Goal: Obtain resource: Download file/media

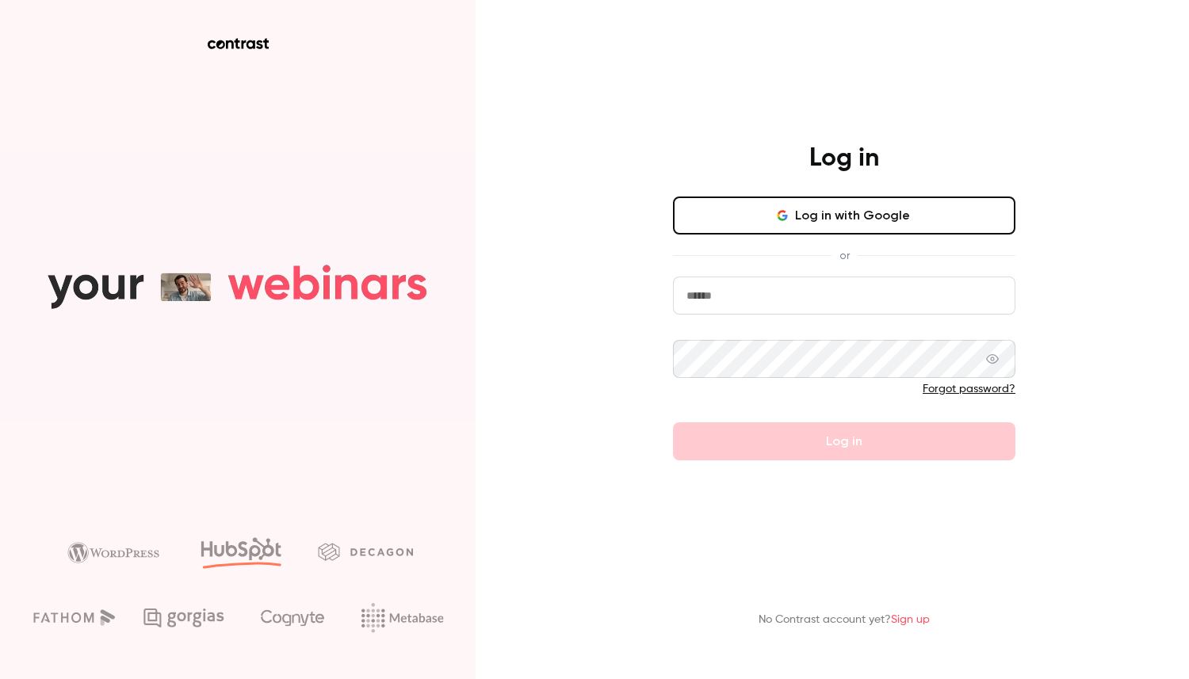
click at [746, 216] on button "Log in with Google" at bounding box center [844, 216] width 342 height 38
click at [858, 221] on button "Log in with Google" at bounding box center [844, 216] width 342 height 38
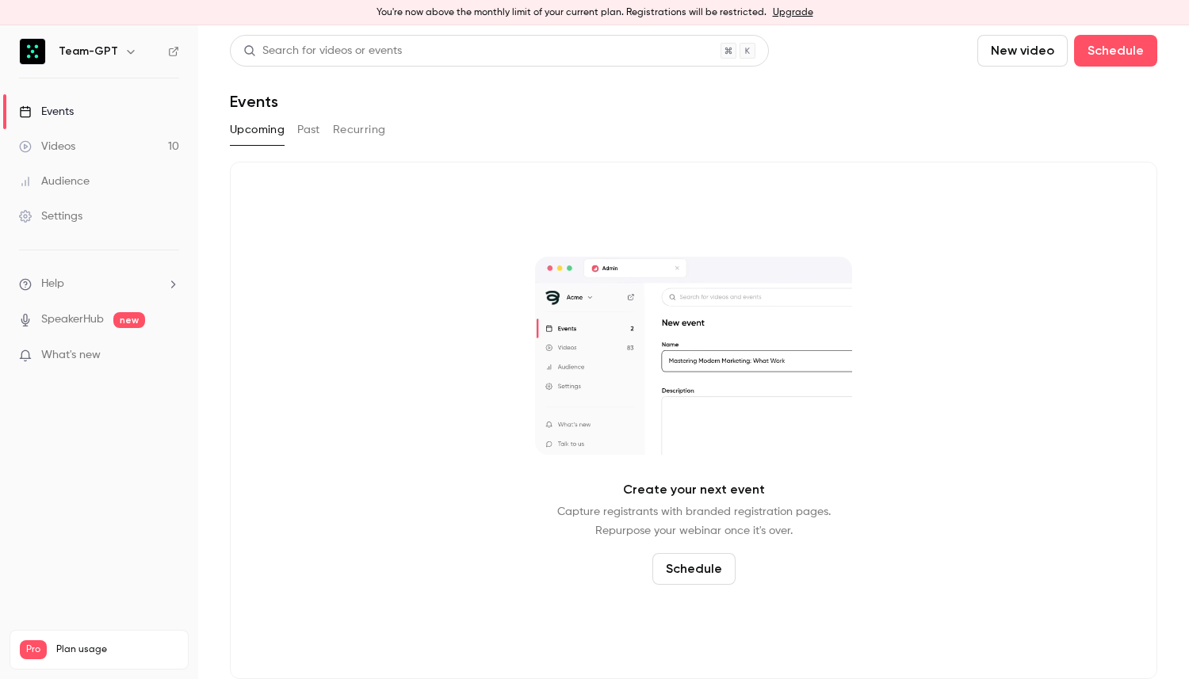
click at [82, 178] on div "Audience" at bounding box center [54, 182] width 71 height 16
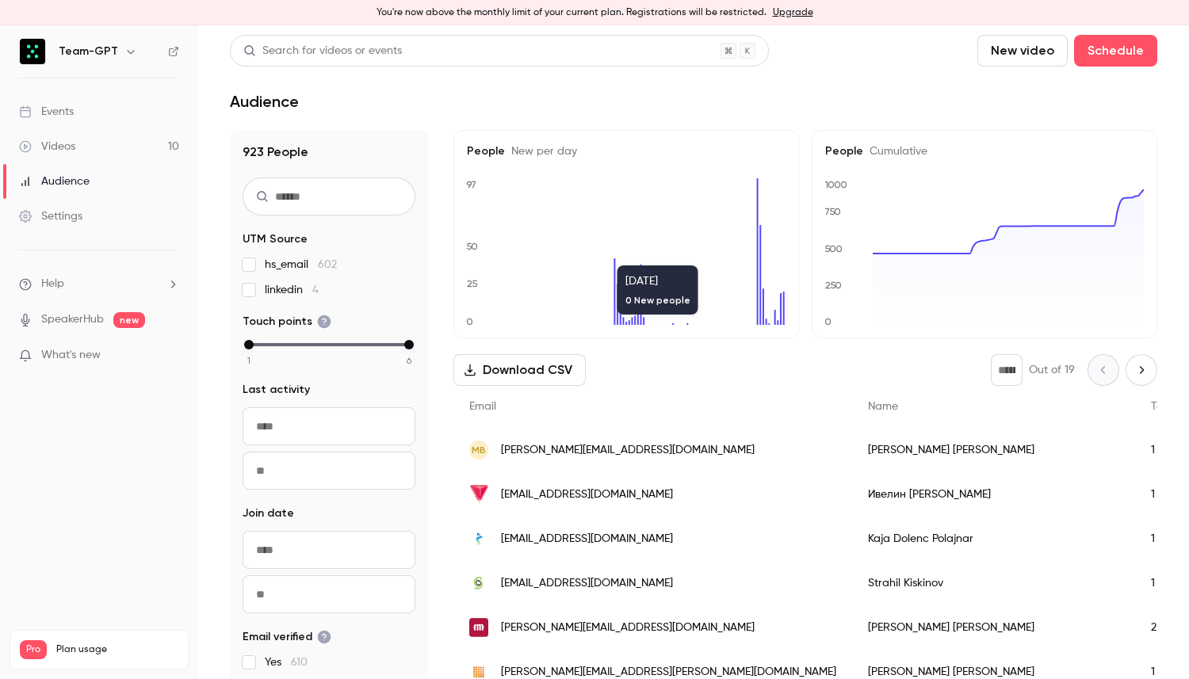
click at [541, 371] on button "Download CSV" at bounding box center [519, 370] width 132 height 32
click at [118, 117] on link "Events" at bounding box center [99, 111] width 198 height 35
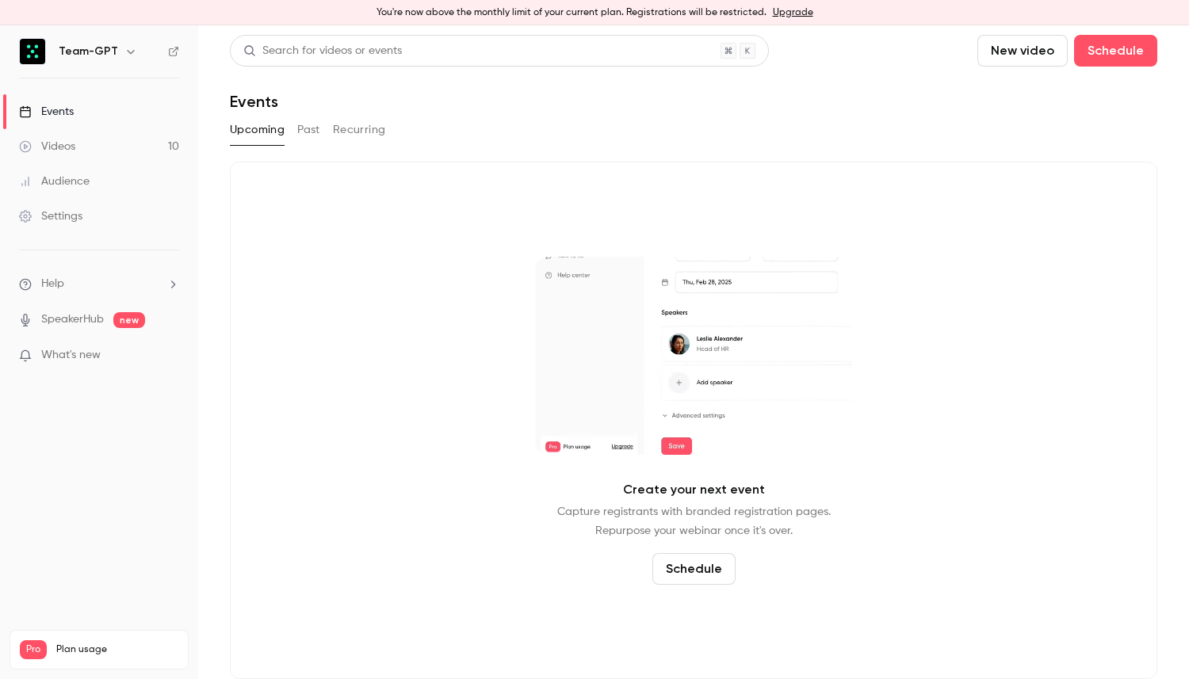
click at [136, 152] on link "Videos 10" at bounding box center [99, 146] width 198 height 35
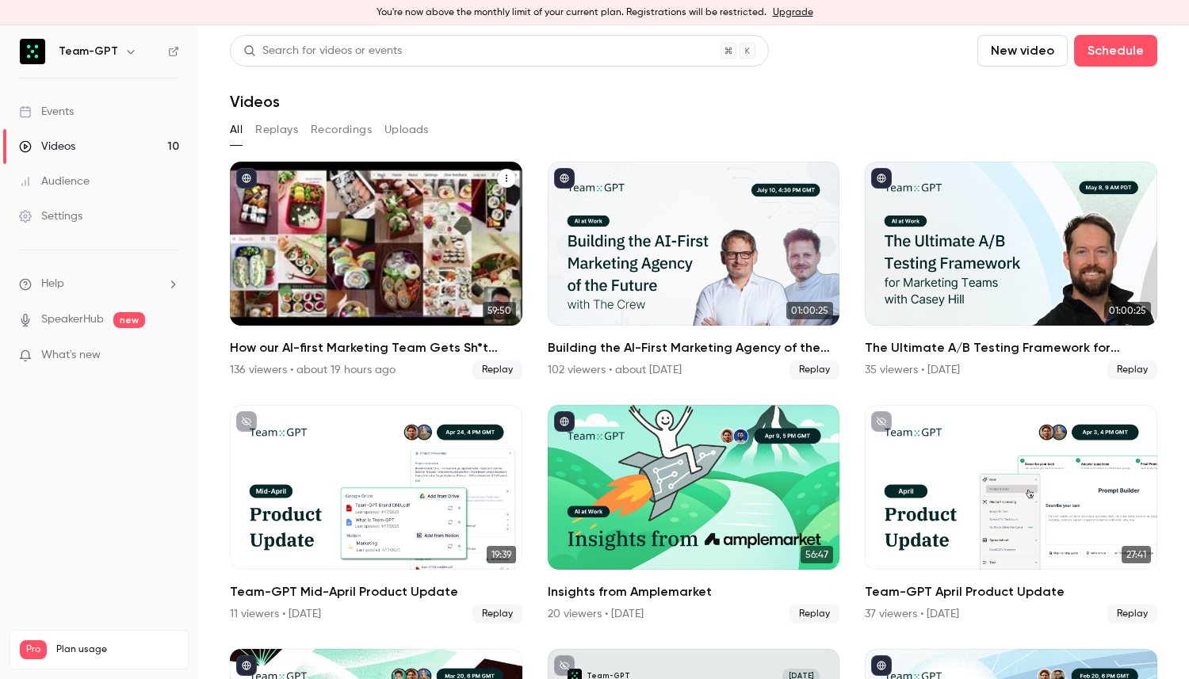
click at [393, 349] on h2 "How our AI-first Marketing Team Gets Sh*t Done" at bounding box center [376, 348] width 293 height 19
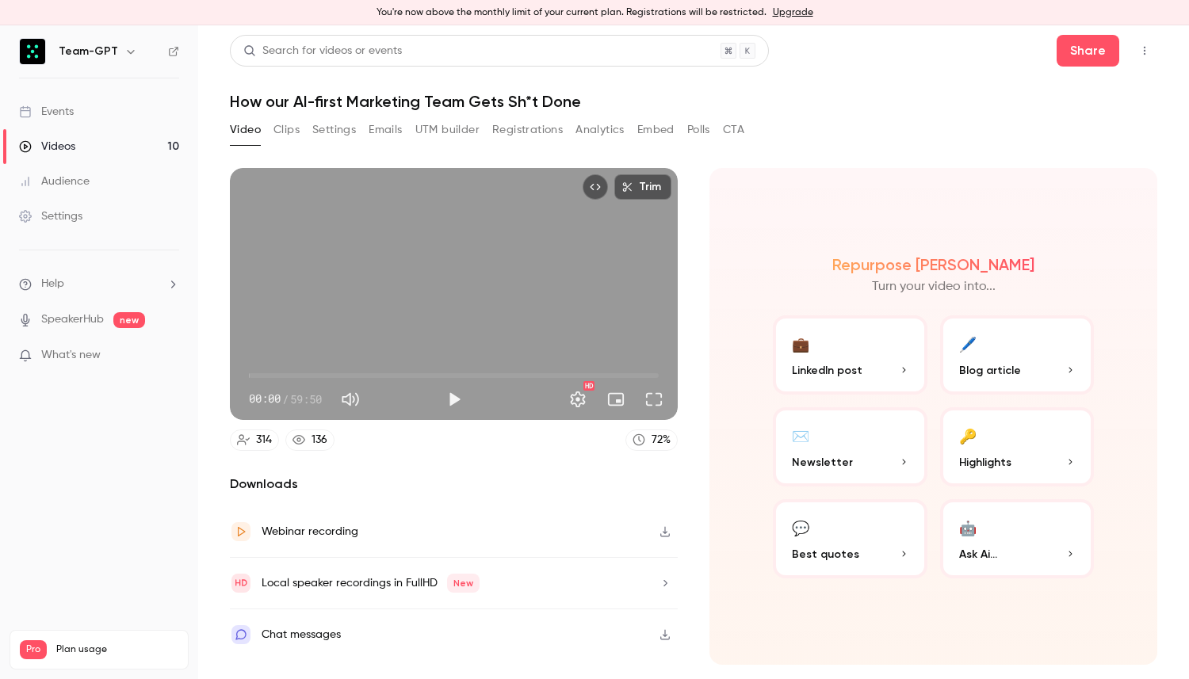
click at [543, 131] on button "Registrations" at bounding box center [527, 129] width 71 height 25
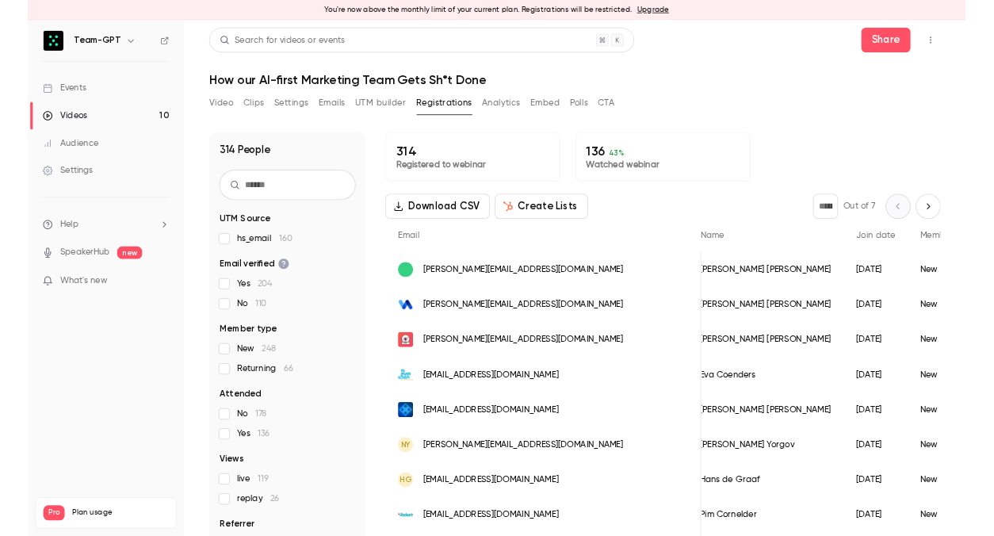
scroll to position [0, 6]
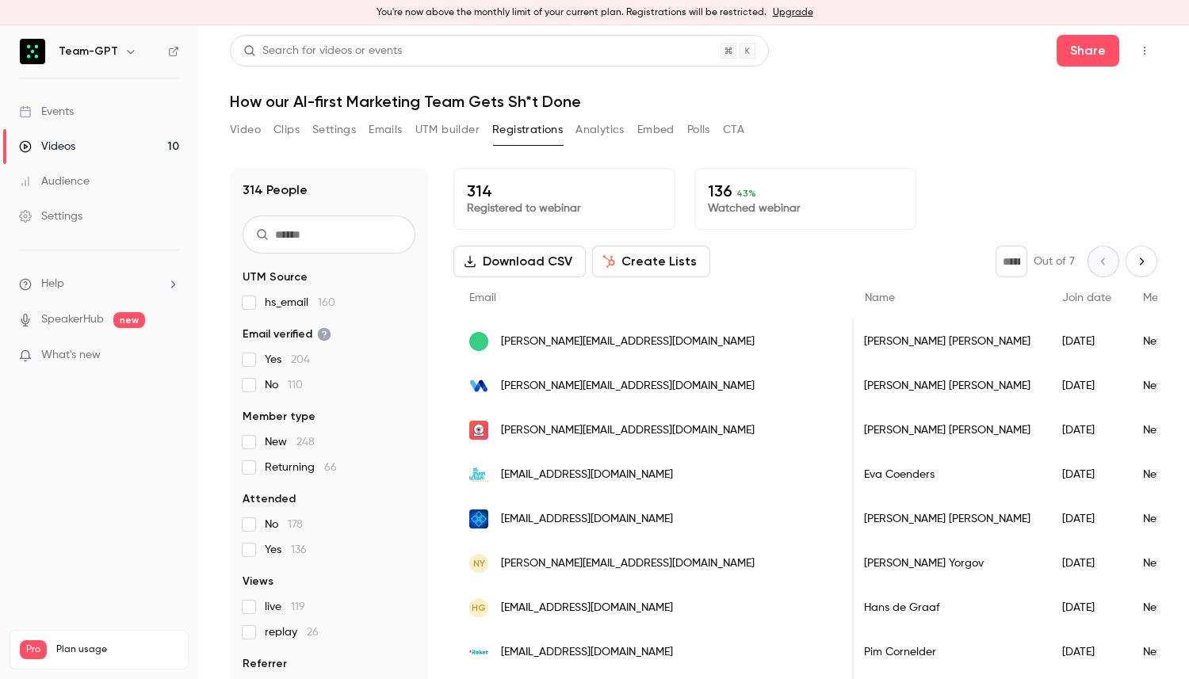
click at [549, 258] on button "Download CSV" at bounding box center [519, 262] width 132 height 32
click at [868, 98] on h1 "How our AI-first Marketing Team Gets Sh*t Done" at bounding box center [694, 101] width 928 height 19
click at [122, 187] on link "Audience" at bounding box center [99, 181] width 198 height 35
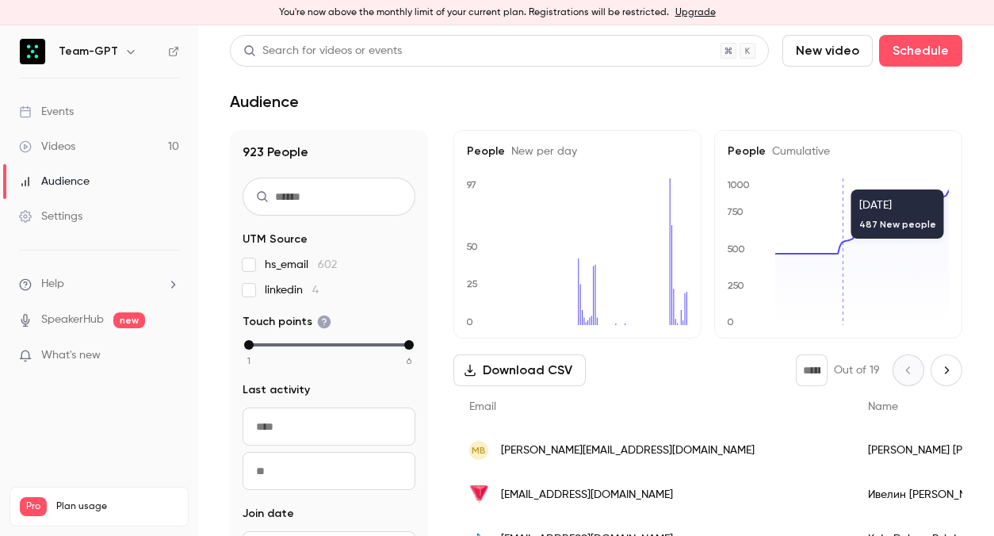
click at [73, 178] on div "Audience" at bounding box center [54, 182] width 71 height 16
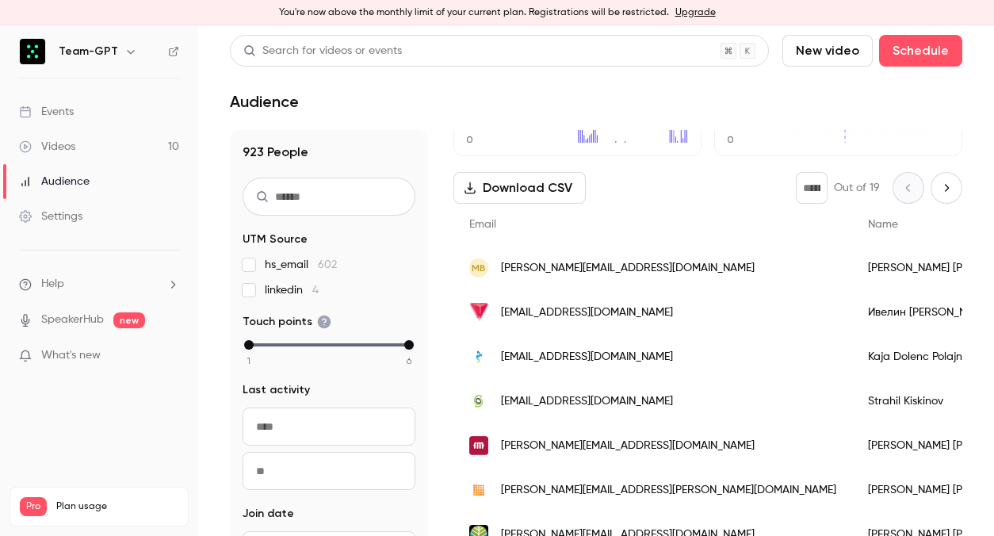
scroll to position [201, 0]
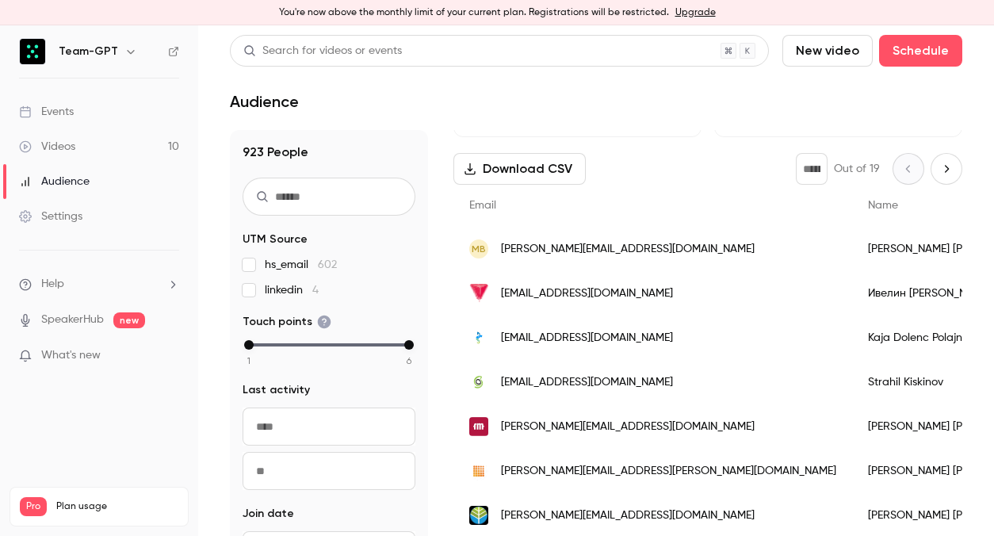
click at [529, 170] on button "Download CSV" at bounding box center [519, 169] width 132 height 32
